Goal: Find specific page/section: Find specific page/section

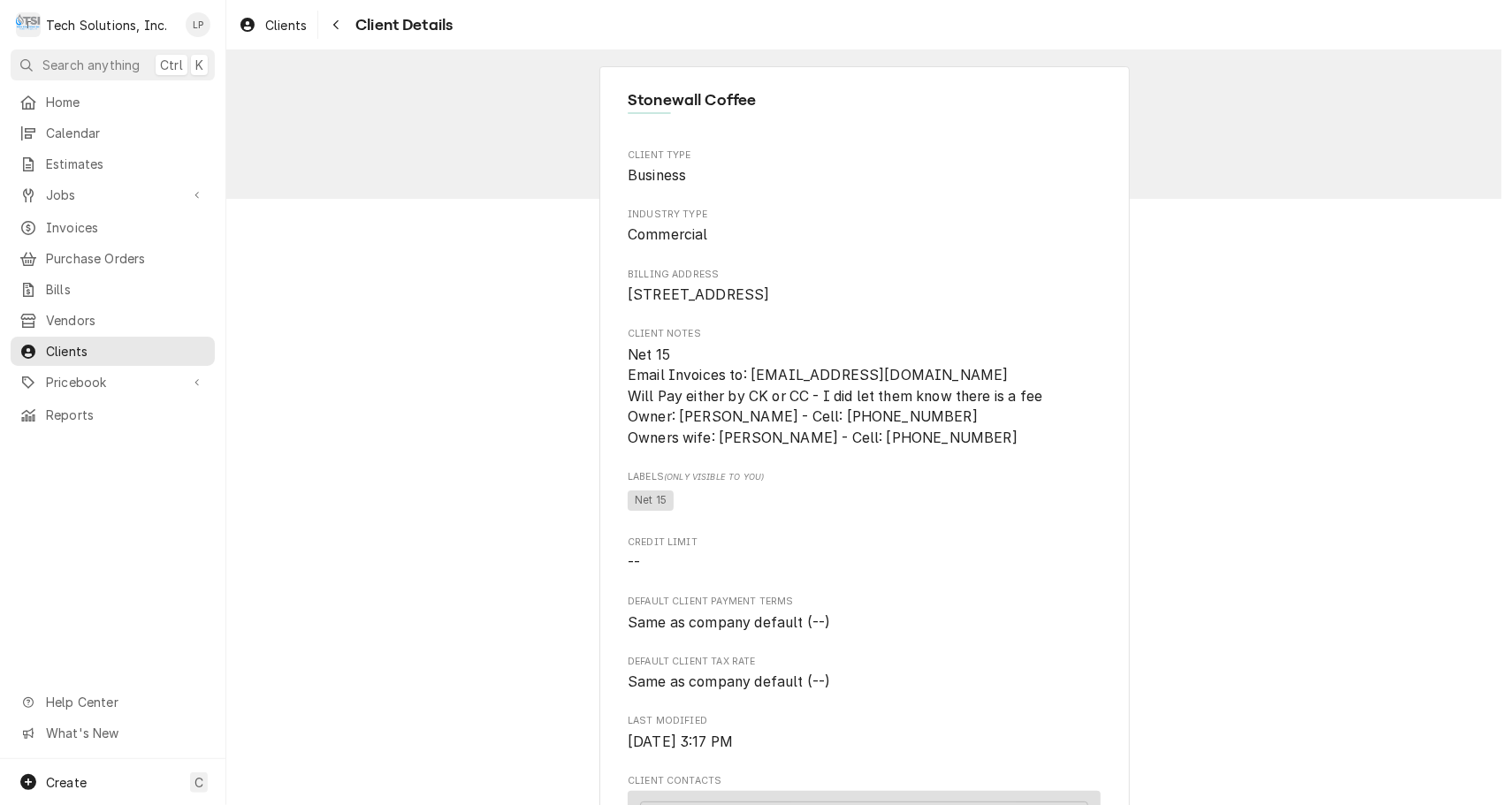
scroll to position [758, 0]
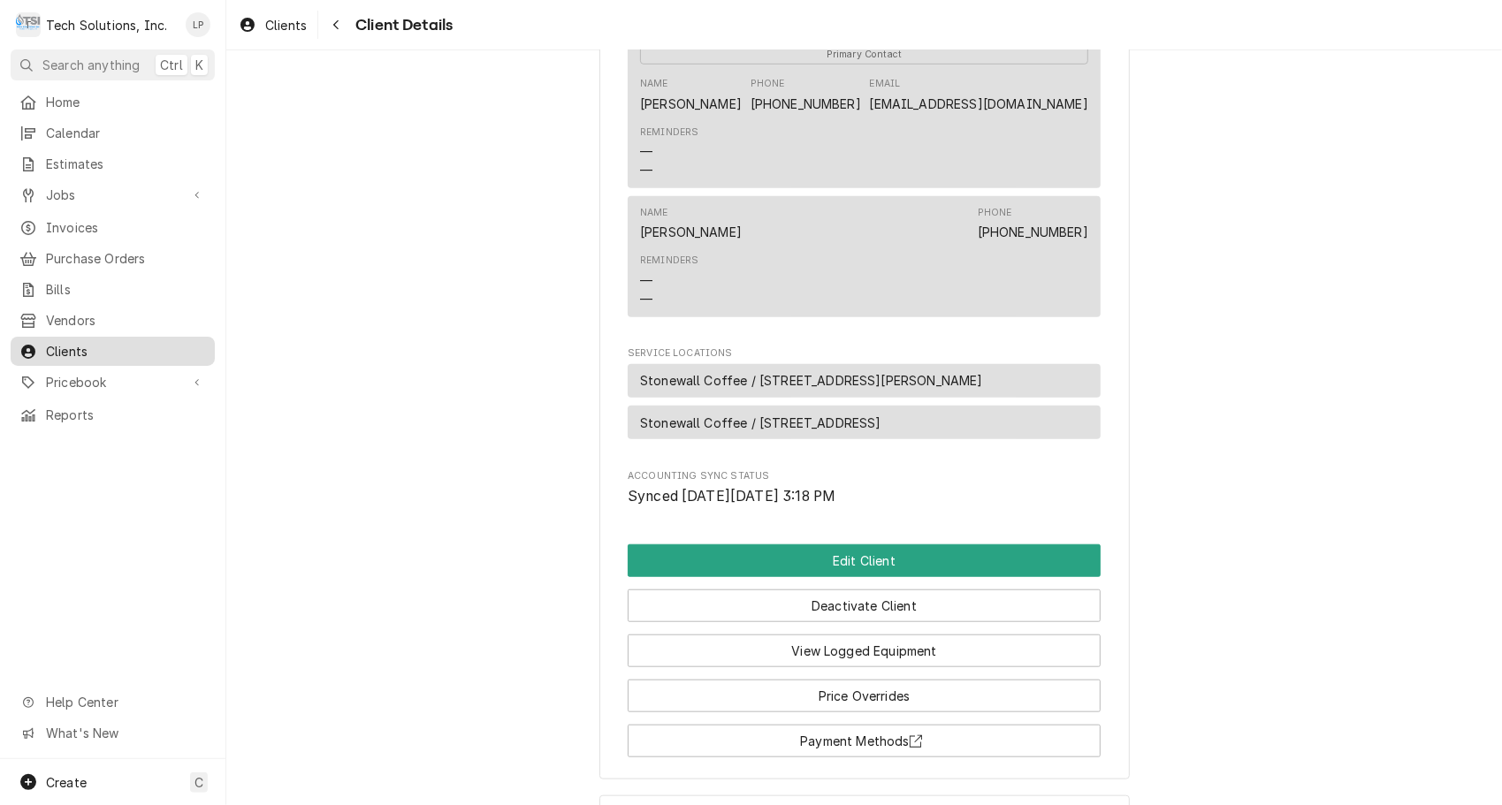
click at [68, 342] on span "Clients" at bounding box center [126, 351] width 160 height 19
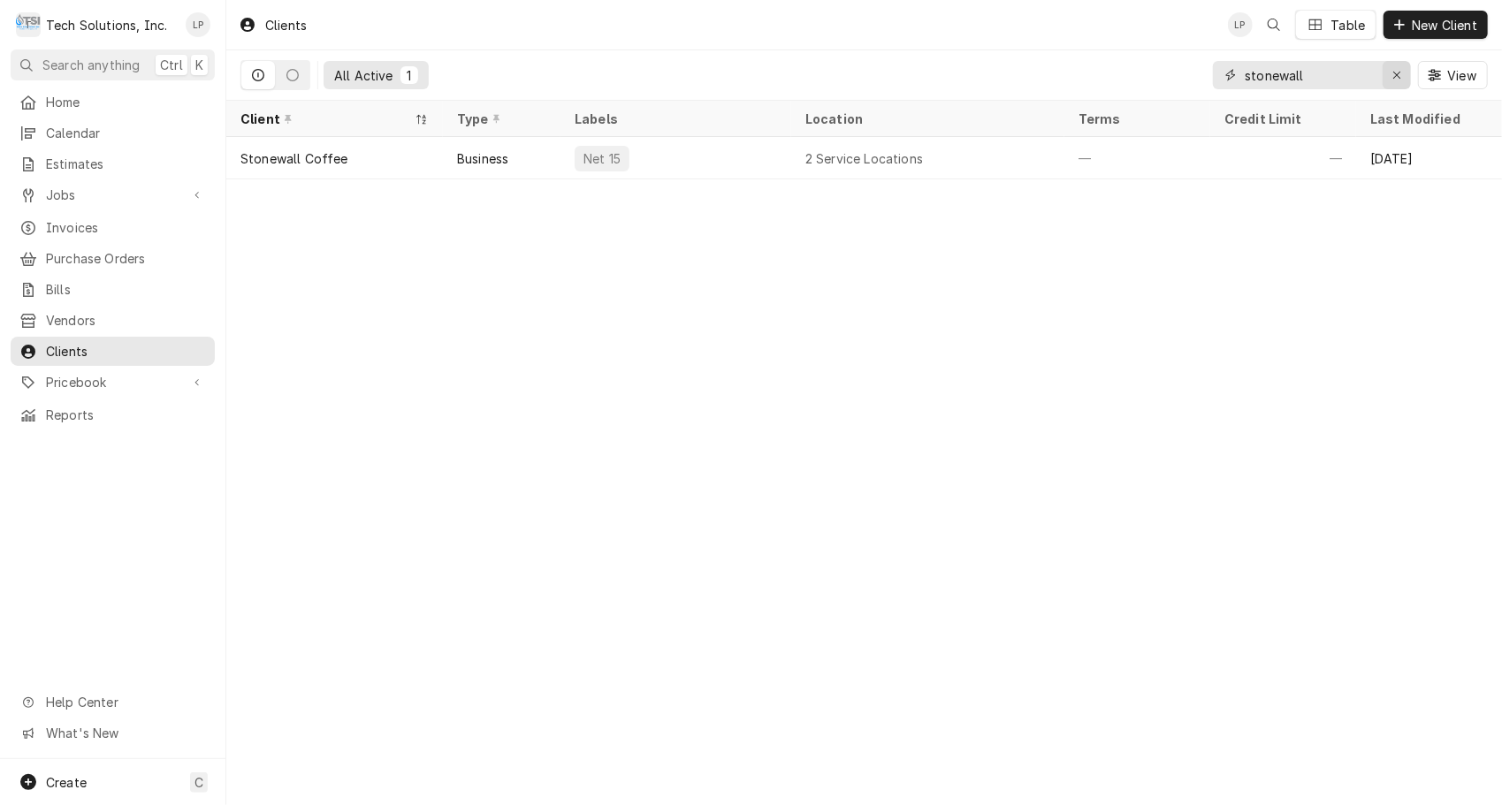
click at [1393, 70] on icon "Erase input" at bounding box center [1398, 75] width 10 height 12
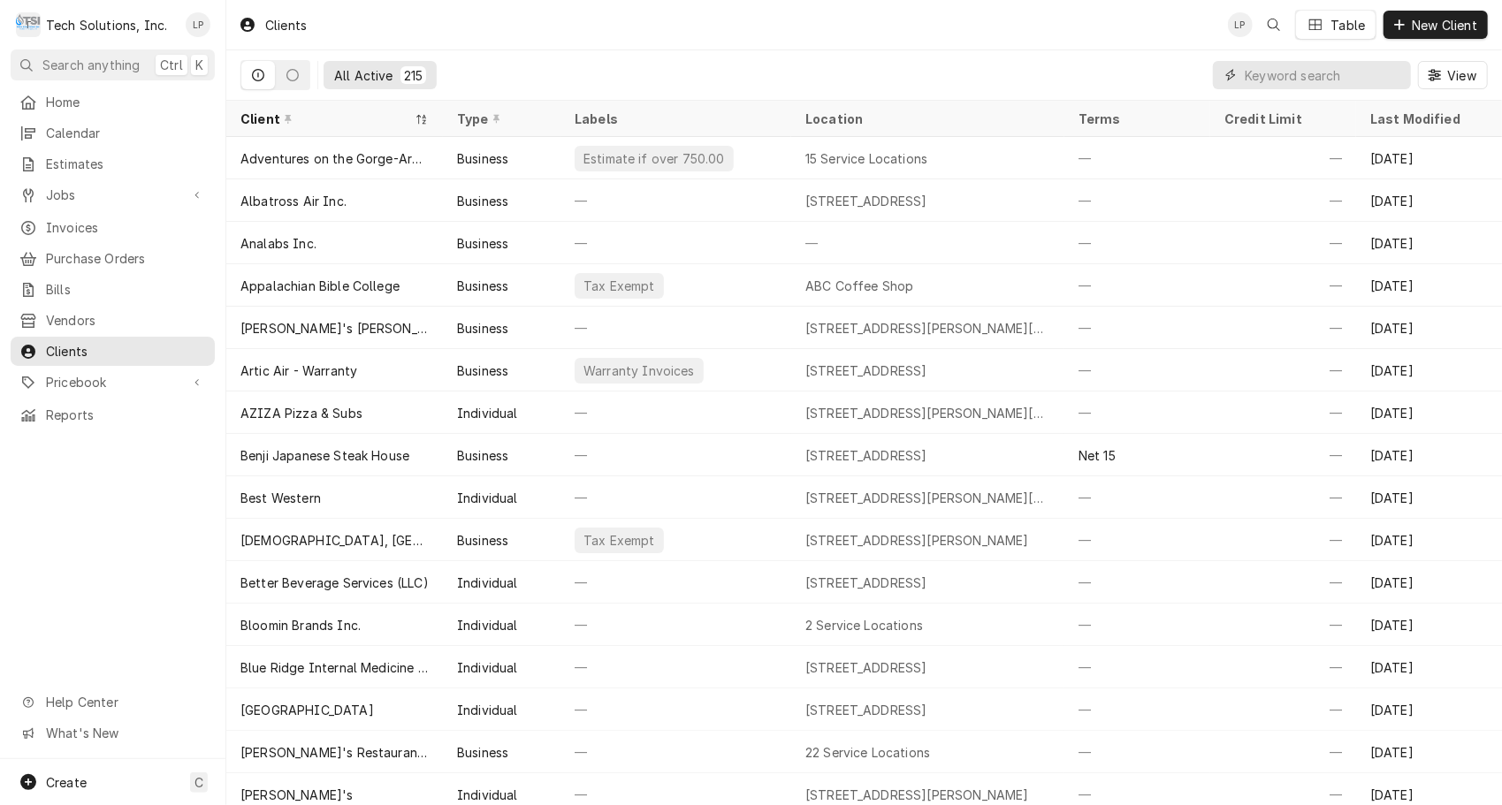
click at [1298, 83] on input "Dynamic Content Wrapper" at bounding box center [1323, 75] width 157 height 28
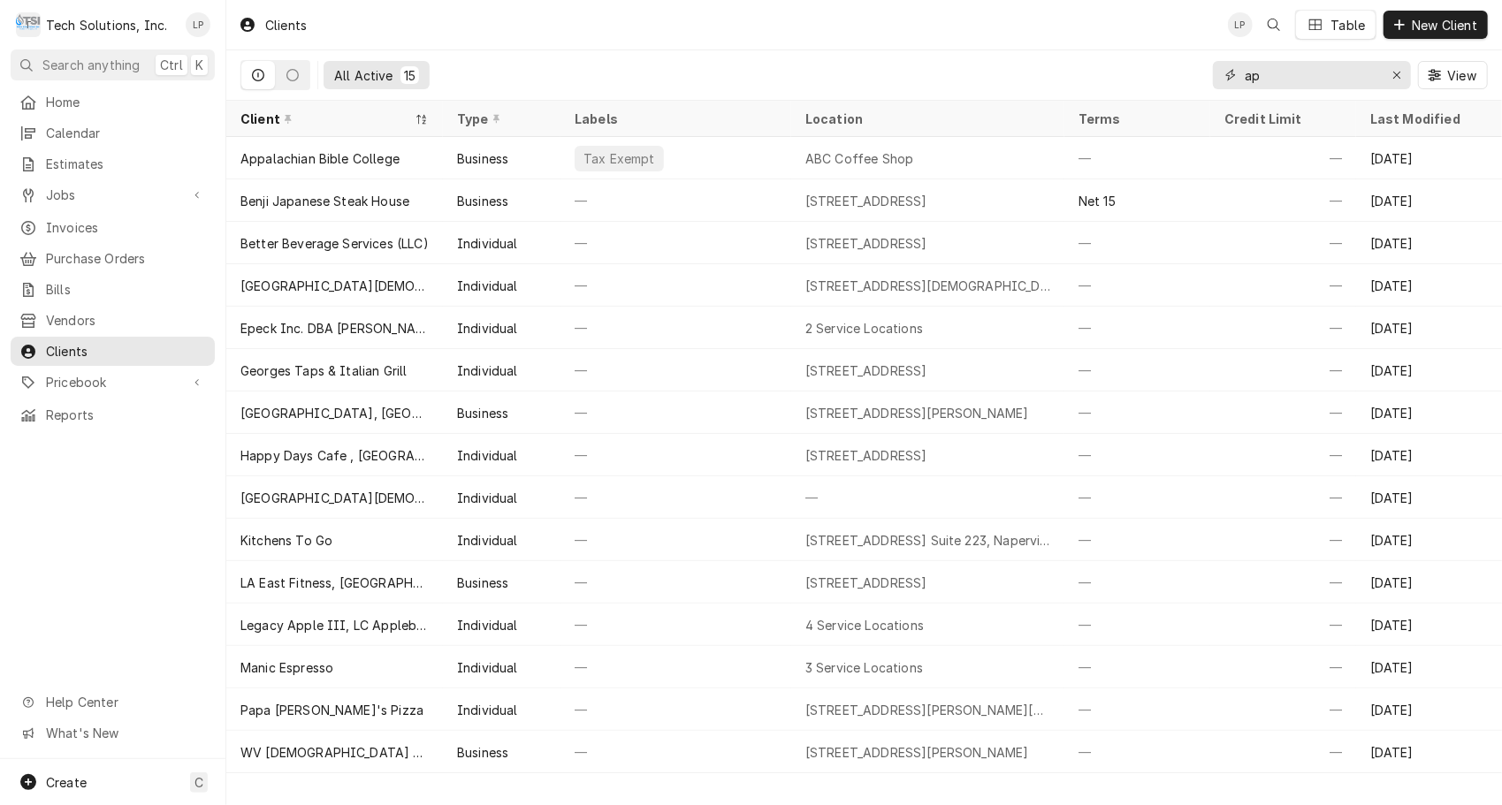
type input "ap"
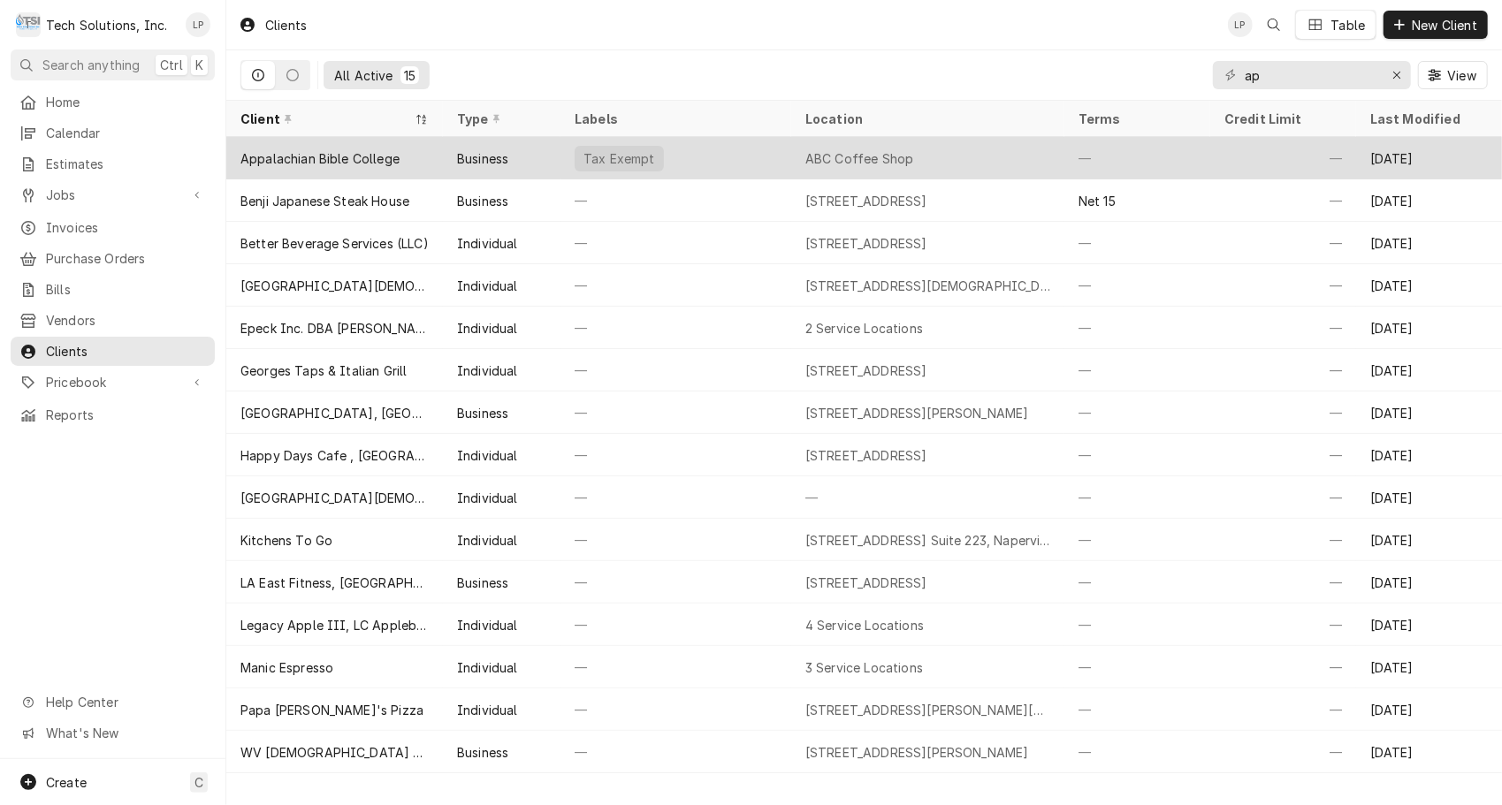
click at [696, 154] on div "Tax Exempt" at bounding box center [676, 158] width 231 height 42
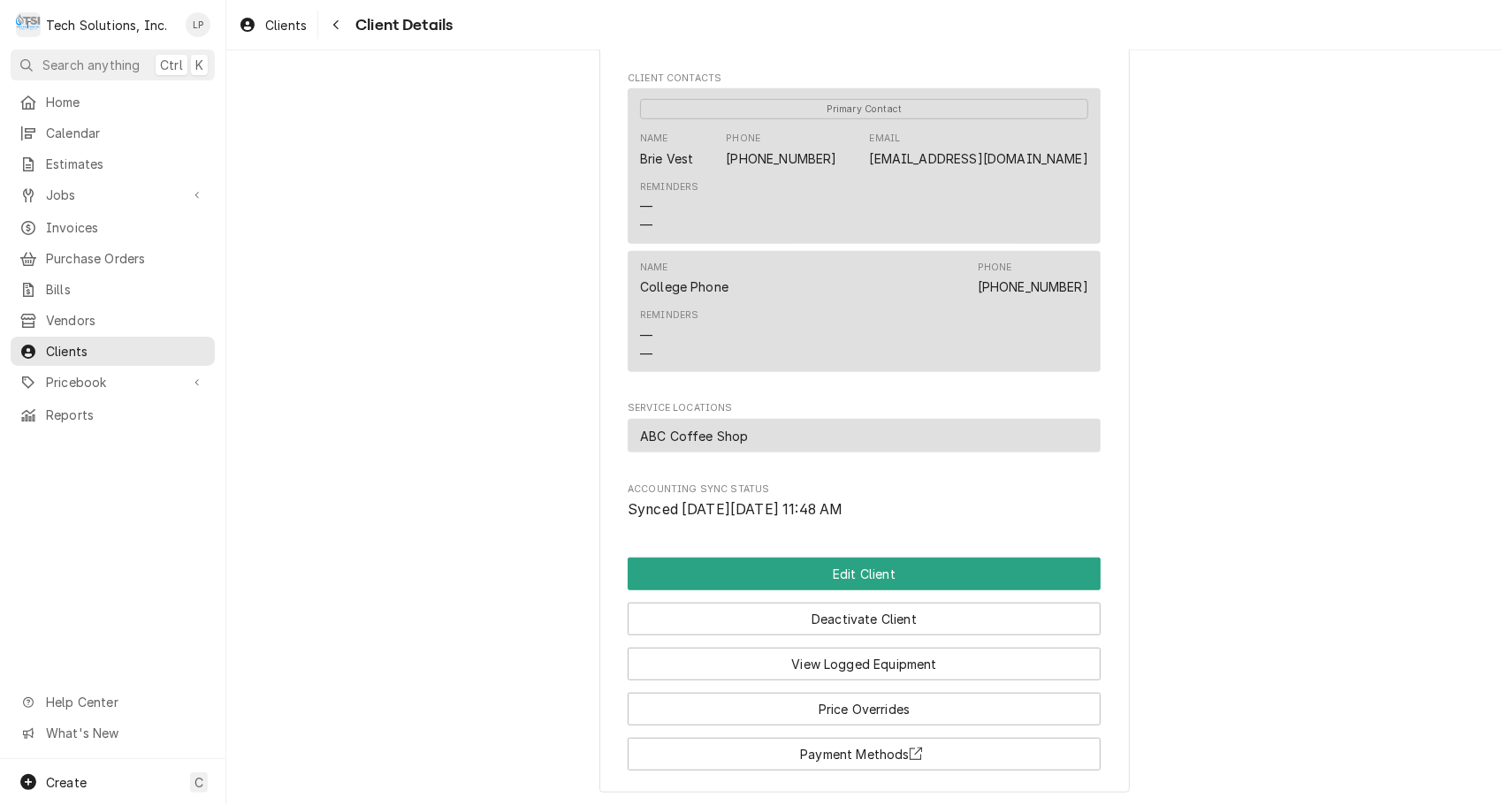
scroll to position [747, 0]
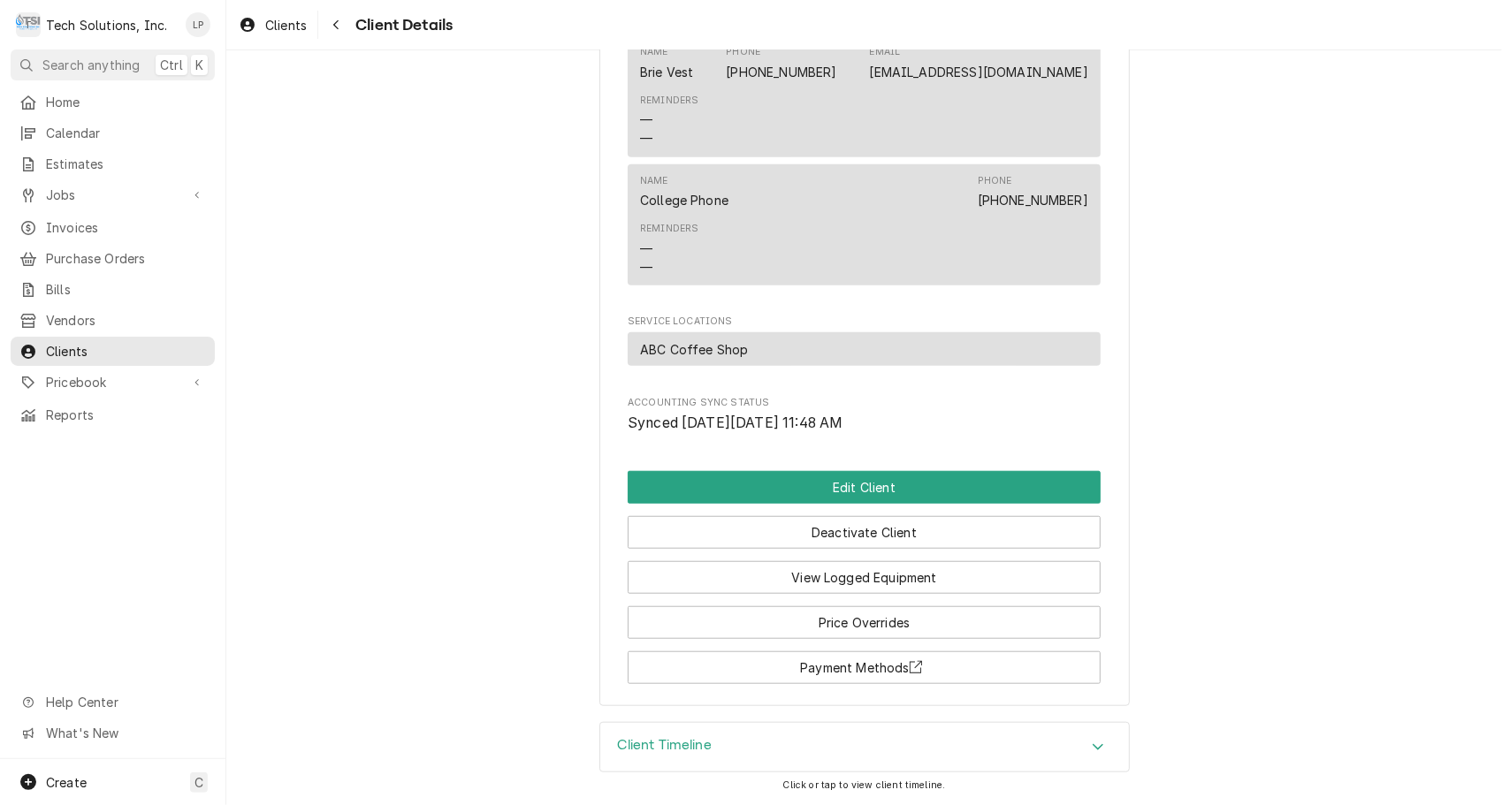
click at [68, 223] on span "Invoices" at bounding box center [126, 227] width 160 height 19
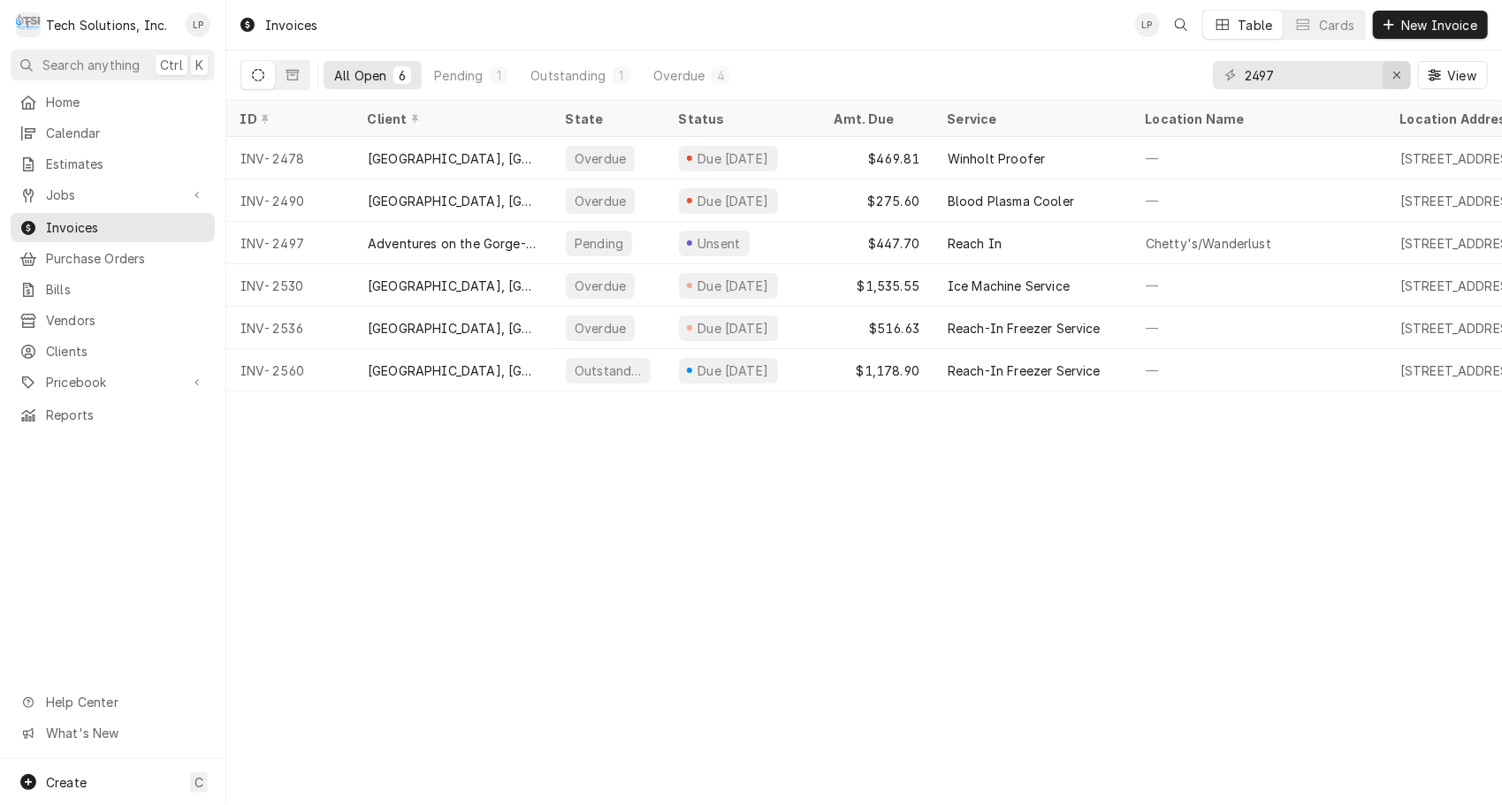
click at [1393, 73] on icon "Erase input" at bounding box center [1398, 75] width 10 height 12
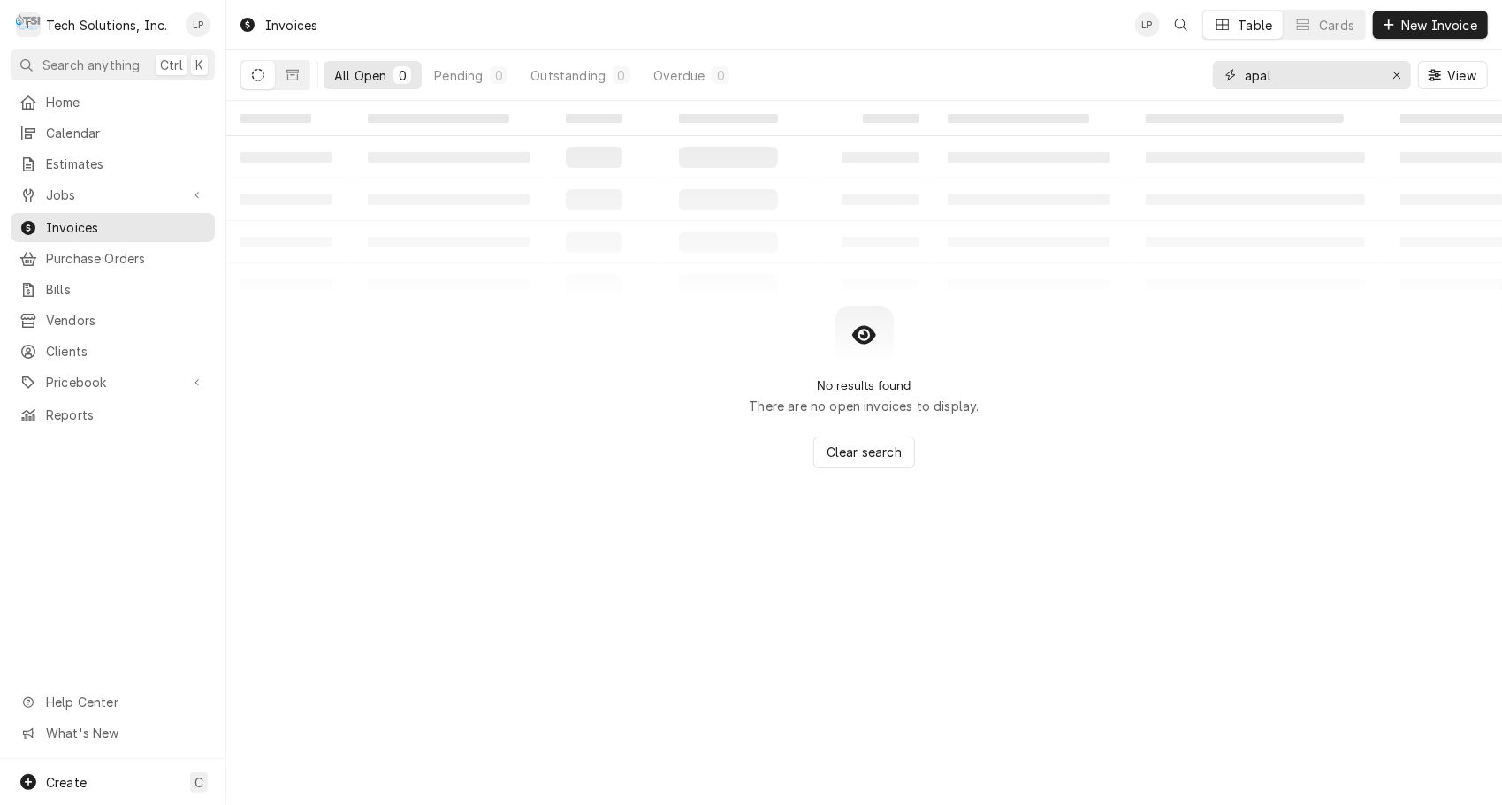
type input "apal"
click at [292, 88] on button "Dynamic Content Wrapper" at bounding box center [293, 75] width 34 height 28
click at [1291, 70] on input "apal" at bounding box center [1311, 75] width 133 height 28
click at [1388, 78] on div "Erase input" at bounding box center [1397, 75] width 18 height 18
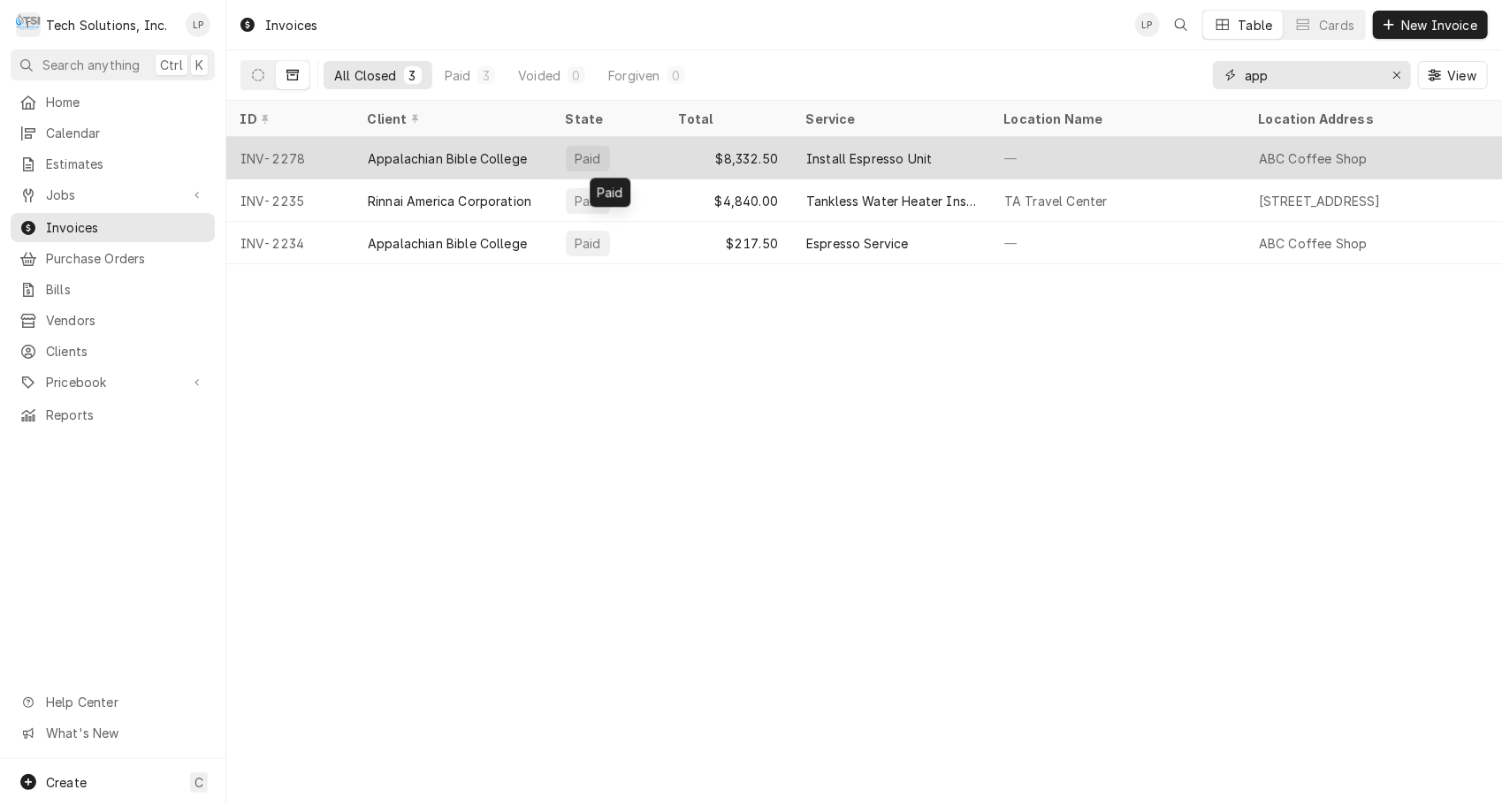
type input "app"
click at [644, 149] on div "Paid" at bounding box center [608, 158] width 113 height 42
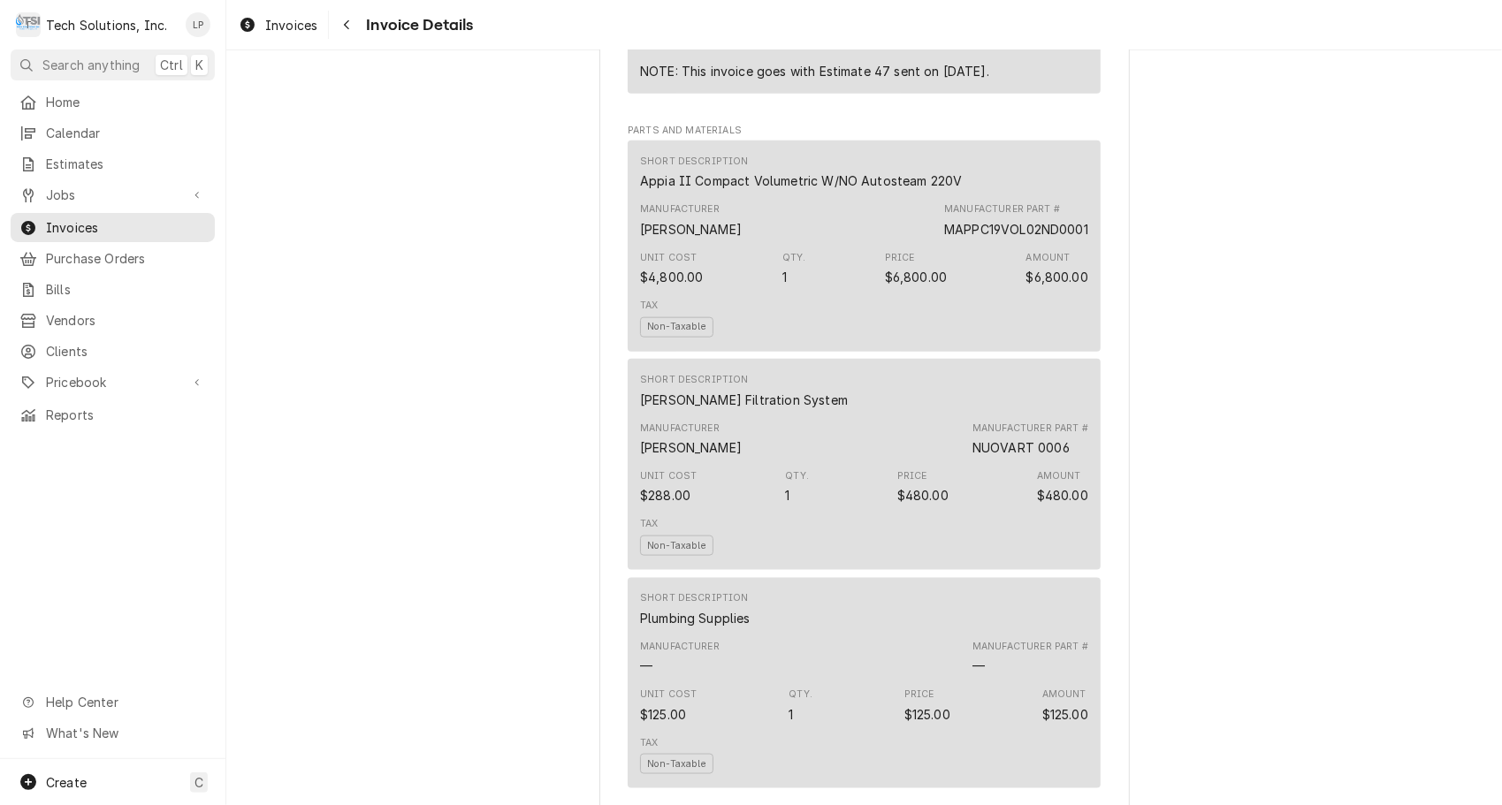
scroll to position [1282, 0]
click at [73, 342] on span "Clients" at bounding box center [126, 351] width 160 height 19
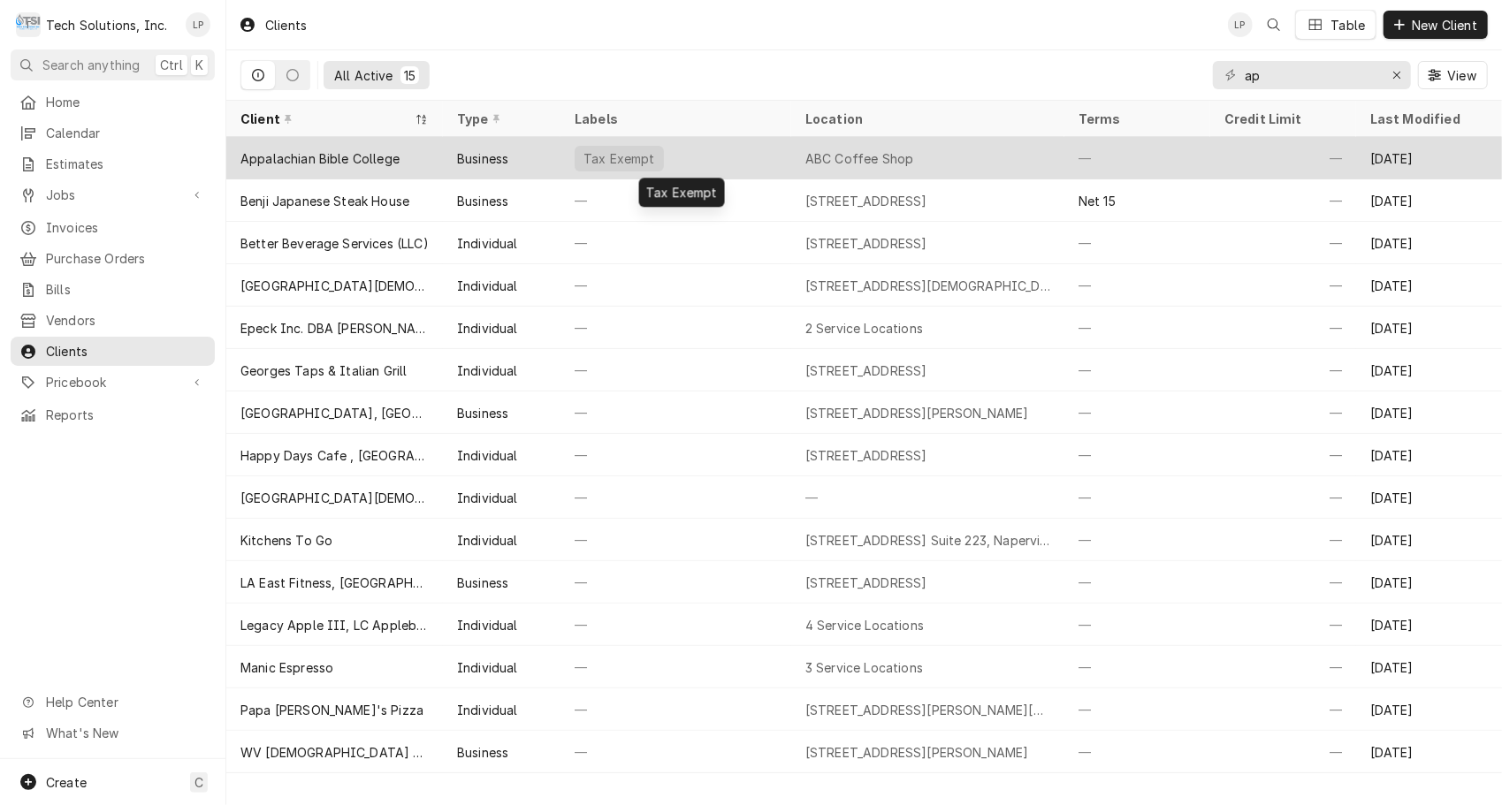
click at [714, 149] on div "Tax Exempt" at bounding box center [676, 158] width 231 height 42
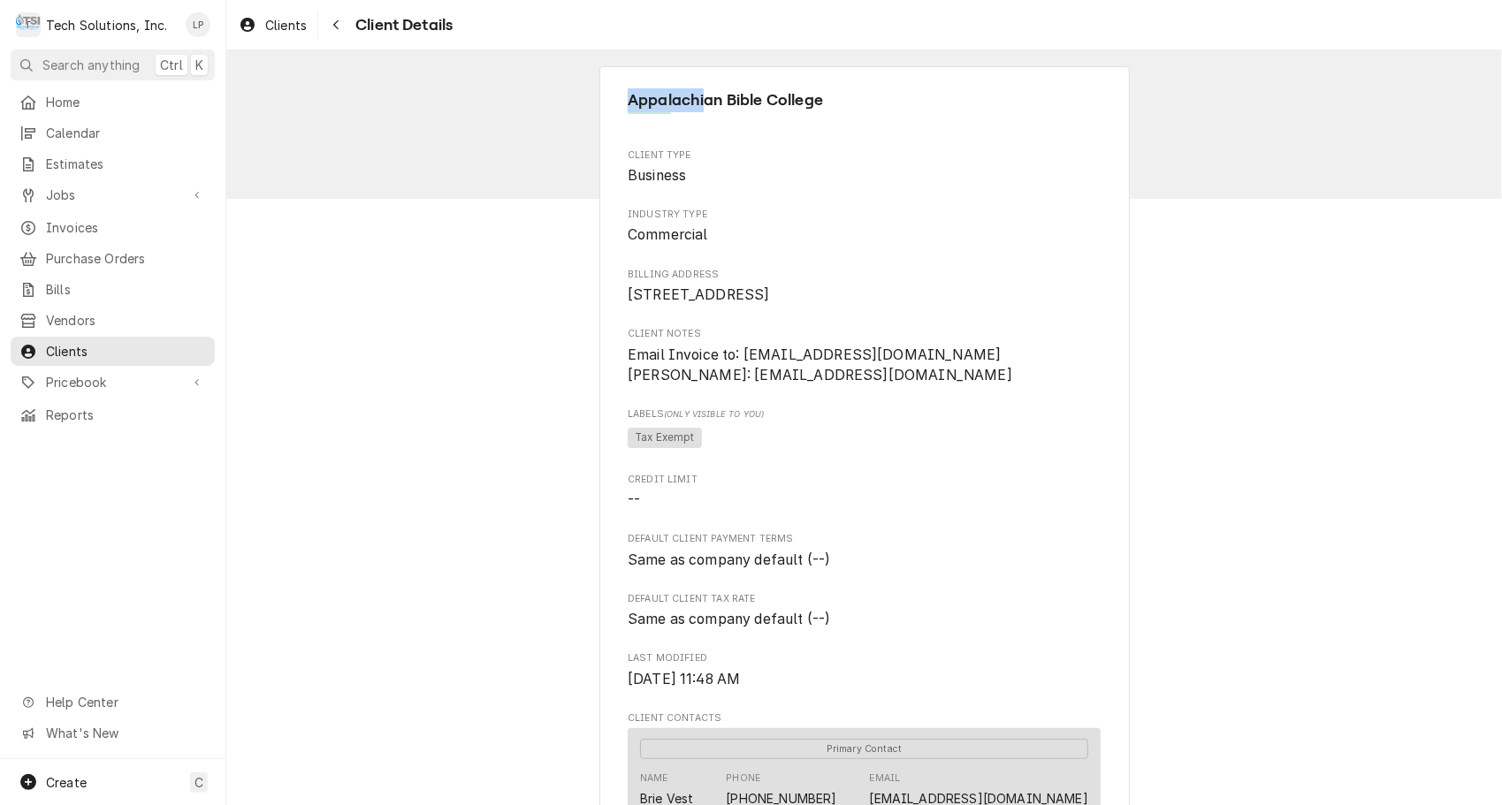
drag, startPoint x: 615, startPoint y: 95, endPoint x: 716, endPoint y: 103, distance: 101.1
click at [716, 103] on div "Appalachian Bible College Client Type Business Industry Type Commercial Billing…" at bounding box center [864, 750] width 531 height 1368
drag, startPoint x: 935, startPoint y: 197, endPoint x: 829, endPoint y: 124, distance: 129.0
drag, startPoint x: 829, startPoint y: 124, endPoint x: 624, endPoint y: 99, distance: 206.6
click at [628, 99] on span "Appalachian Bible College" at bounding box center [864, 100] width 473 height 24
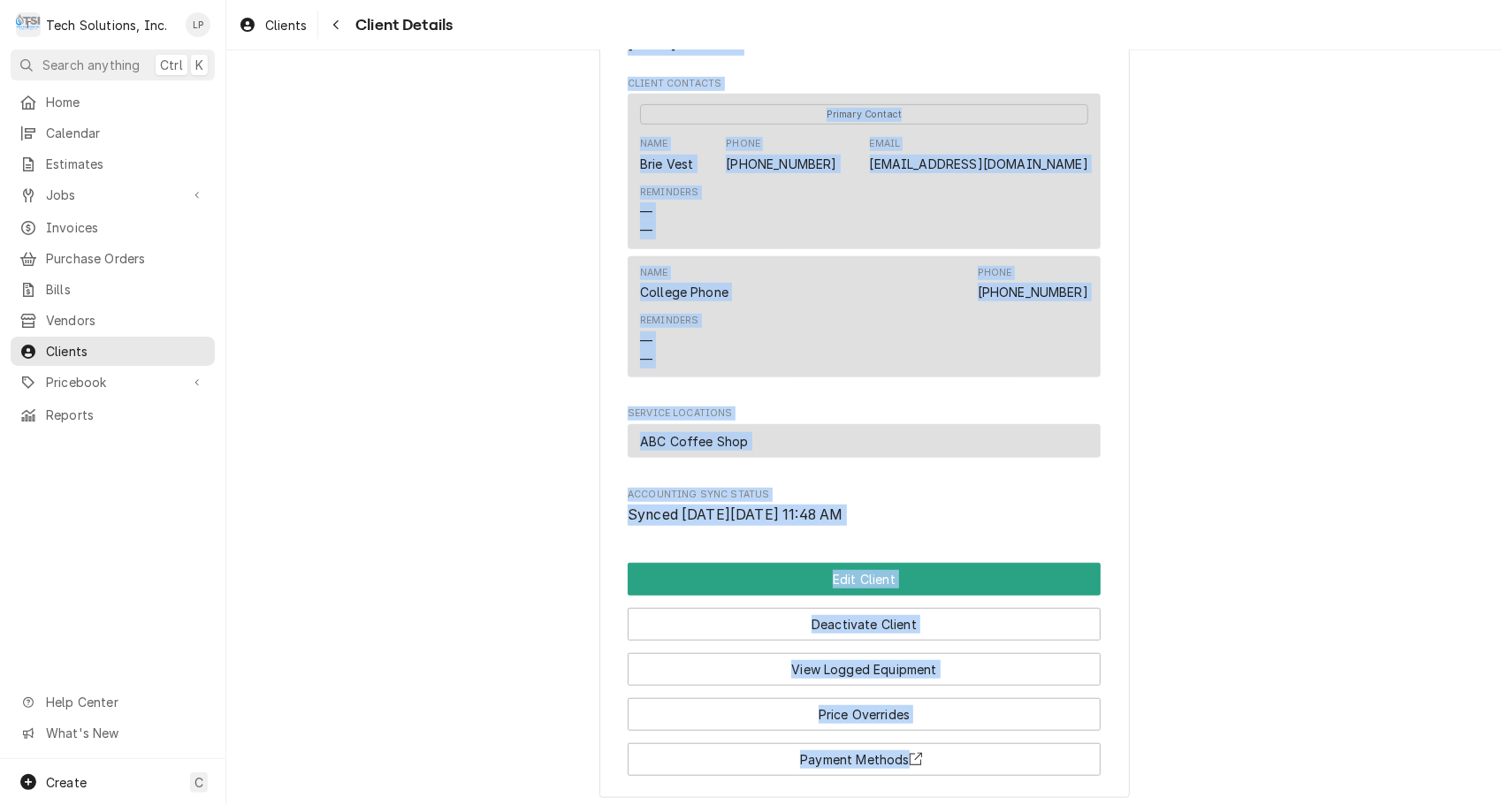
scroll to position [747, 0]
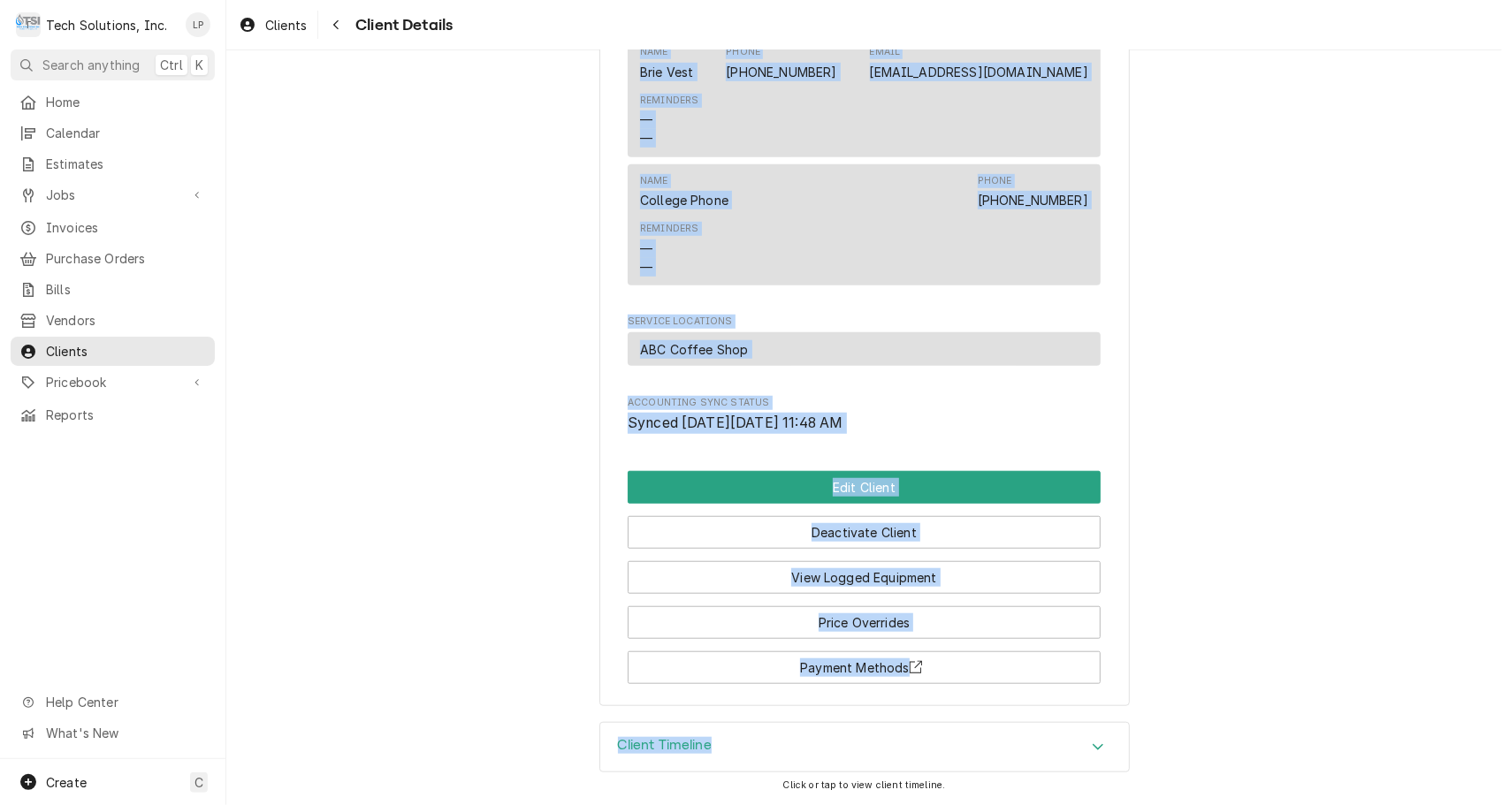
drag, startPoint x: 624, startPoint y: 99, endPoint x: 1168, endPoint y: 424, distance: 633.7
click at [1168, 424] on div "Appalachian Bible College Client Type Business Industry Type Commercial Billing…" at bounding box center [864, 23] width 1276 height 1399
click at [378, 419] on div "Appalachian Bible College Client Type Business Industry Type Commercial Billing…" at bounding box center [864, 23] width 1276 height 1399
